Goal: Information Seeking & Learning: Check status

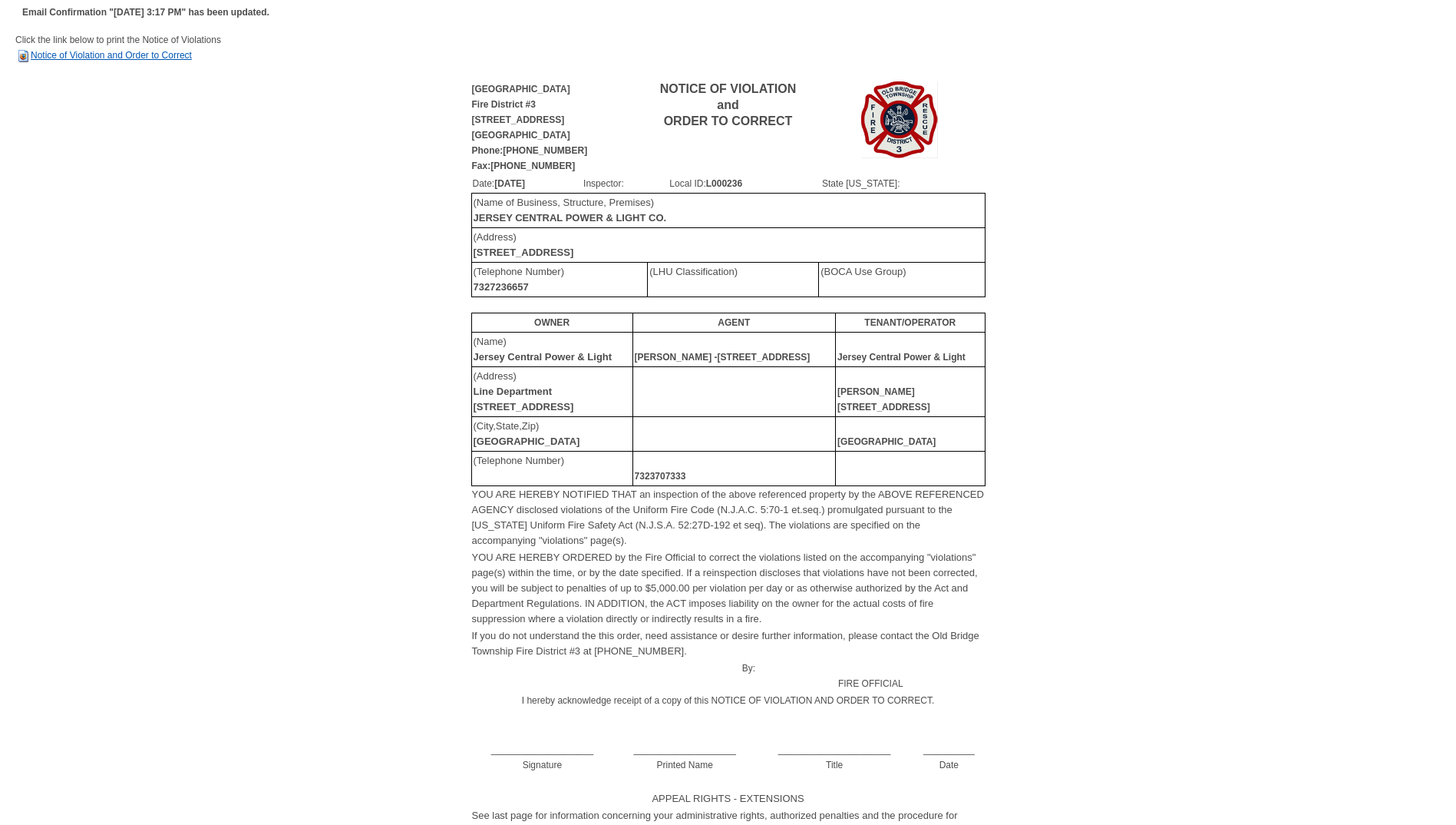
click at [160, 55] on link "Notice of Violation and Order to Correct" at bounding box center [104, 55] width 177 height 10
click at [100, 55] on link "Notice of Violation and Order to Correct" at bounding box center [104, 55] width 177 height 10
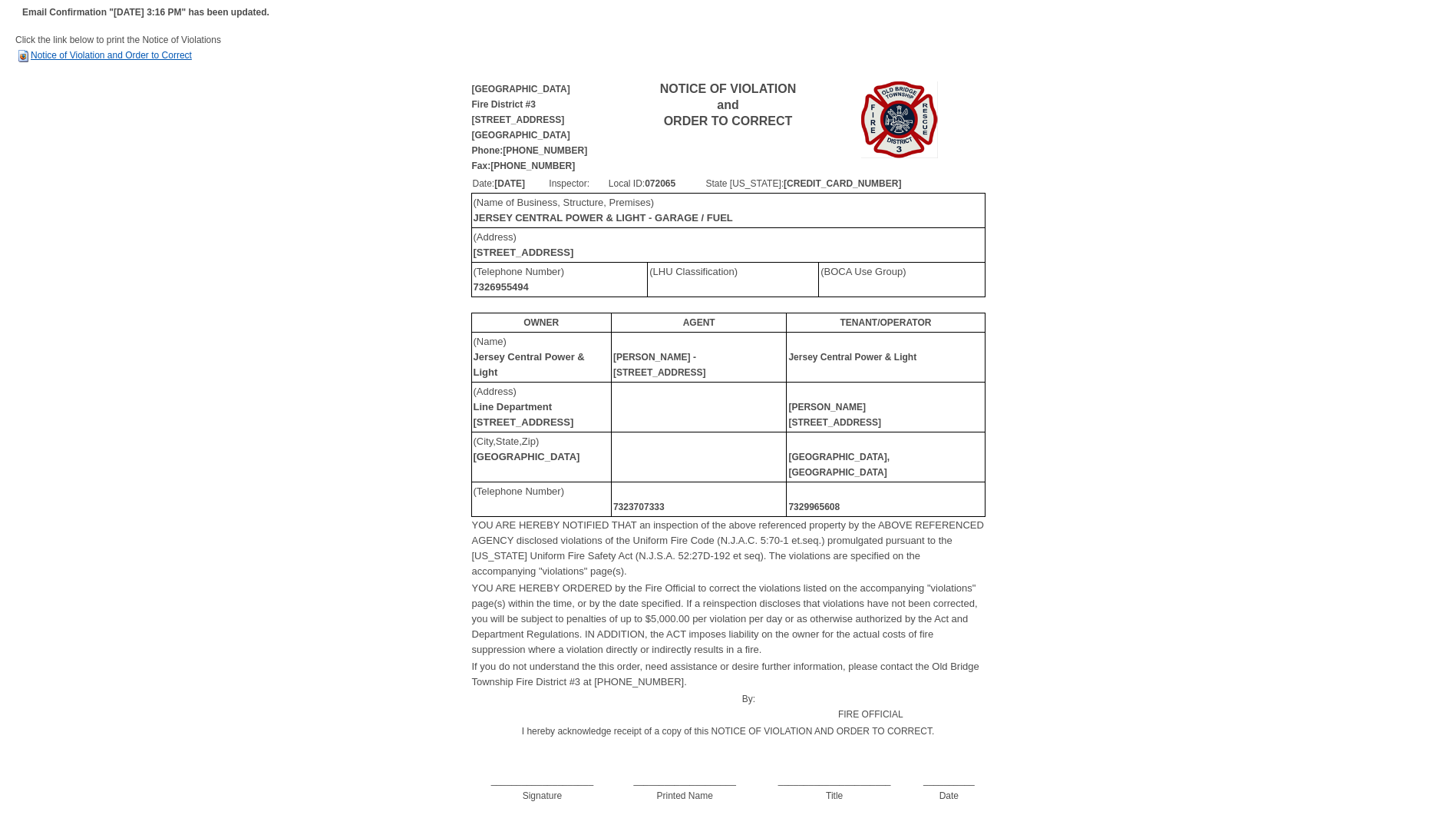
click at [132, 52] on link "Notice of Violation and Order to Correct" at bounding box center [104, 55] width 177 height 10
